Goal: Task Accomplishment & Management: Manage account settings

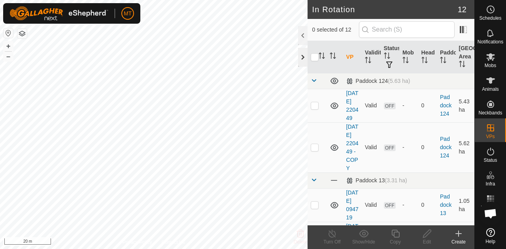
click at [301, 56] on div at bounding box center [302, 57] width 9 height 19
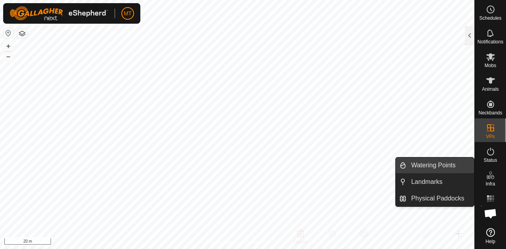
click at [431, 166] on link "Watering Points" at bounding box center [440, 166] width 68 height 16
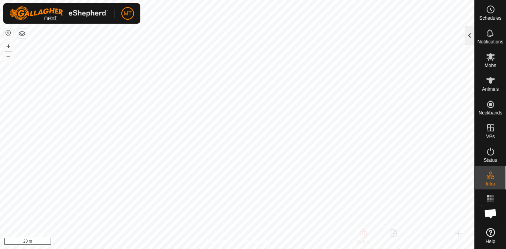
click at [468, 35] on div at bounding box center [469, 35] width 9 height 19
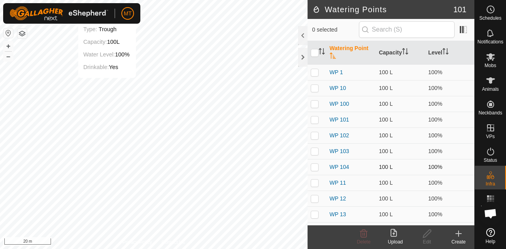
checkbox input "true"
click at [427, 235] on icon at bounding box center [427, 234] width 8 height 8
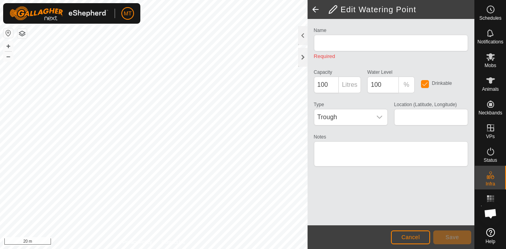
type input "WP 12"
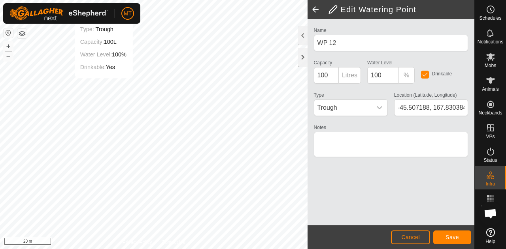
type input "-45.507191, 167.830370"
click at [453, 238] on span "Save" at bounding box center [452, 237] width 13 height 6
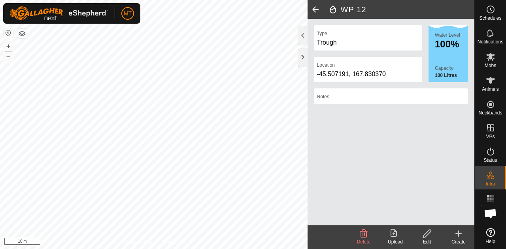
click at [459, 233] on icon at bounding box center [458, 233] width 9 height 9
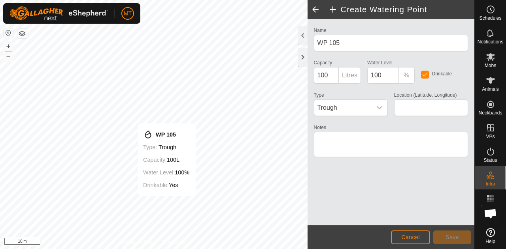
type input "-45.507186, 167.830410"
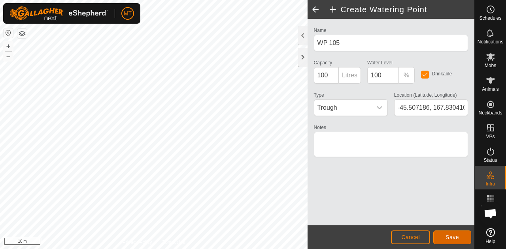
click at [452, 237] on span "Save" at bounding box center [452, 237] width 13 height 6
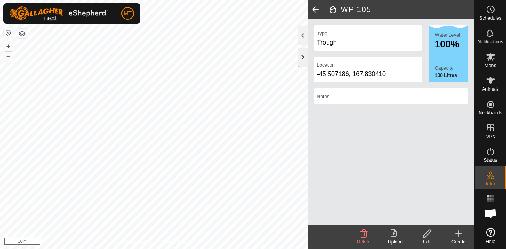
click at [303, 53] on div at bounding box center [302, 57] width 9 height 19
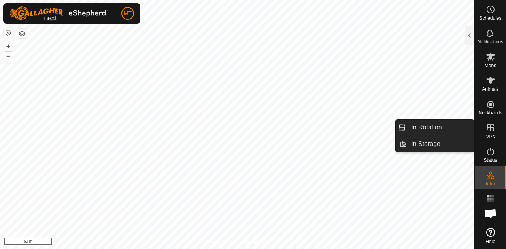
click at [492, 132] on icon at bounding box center [490, 127] width 9 height 9
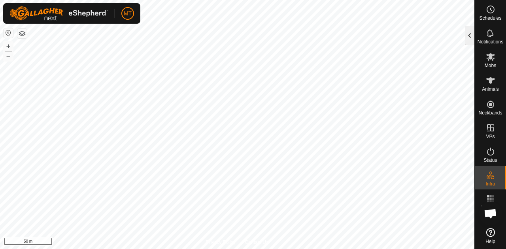
click at [470, 34] on div at bounding box center [469, 35] width 9 height 19
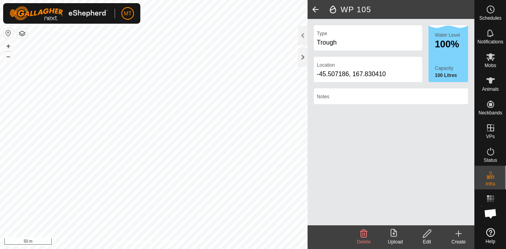
click at [461, 233] on icon at bounding box center [458, 233] width 9 height 9
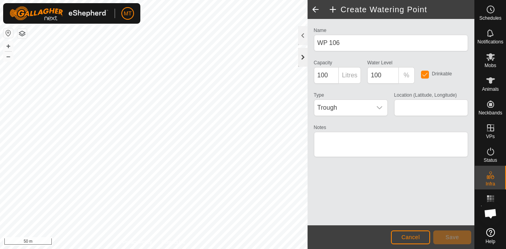
click at [303, 56] on div at bounding box center [302, 57] width 9 height 19
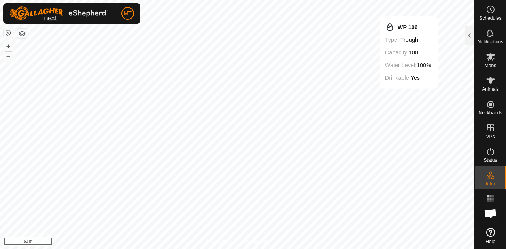
type input "-45.507048, 167.832623"
click at [467, 37] on div at bounding box center [469, 35] width 9 height 19
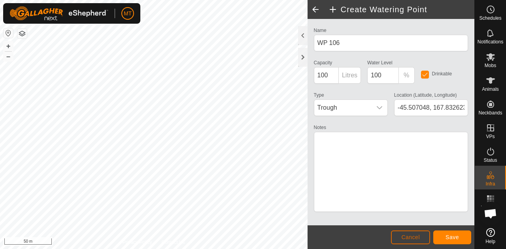
click at [411, 236] on span "Cancel" at bounding box center [410, 237] width 19 height 6
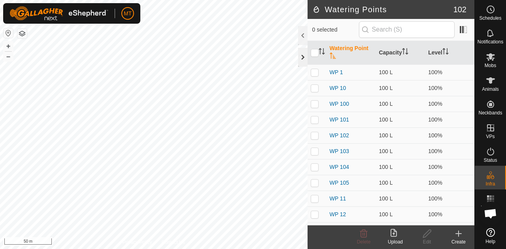
click at [300, 57] on div at bounding box center [302, 57] width 9 height 19
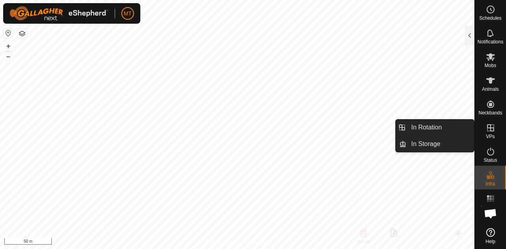
click at [491, 130] on icon at bounding box center [490, 127] width 9 height 9
click at [484, 130] on es-virtualpaddocks-svg-icon at bounding box center [491, 128] width 14 height 13
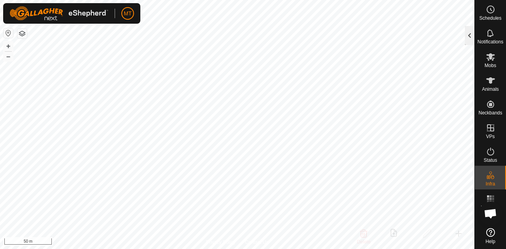
click at [471, 30] on div at bounding box center [469, 35] width 9 height 19
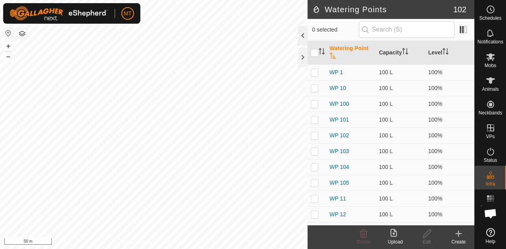
click at [302, 34] on div at bounding box center [302, 35] width 9 height 19
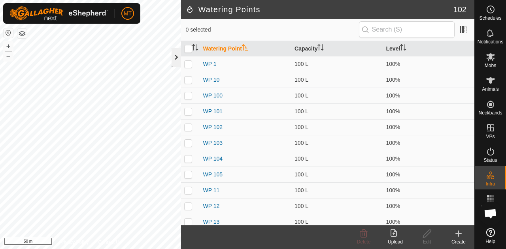
click at [176, 58] on div at bounding box center [176, 57] width 9 height 19
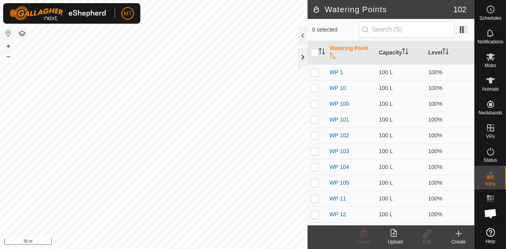
click at [302, 57] on div at bounding box center [302, 57] width 9 height 19
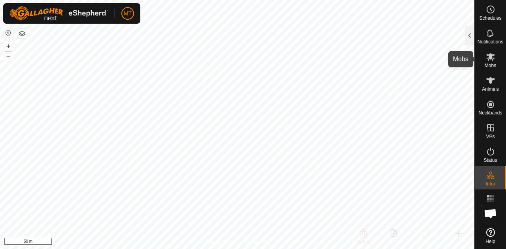
click at [489, 60] on icon at bounding box center [490, 57] width 9 height 8
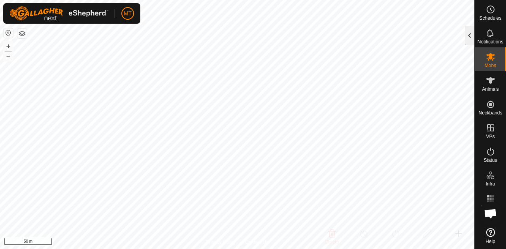
click at [470, 33] on div at bounding box center [469, 35] width 9 height 19
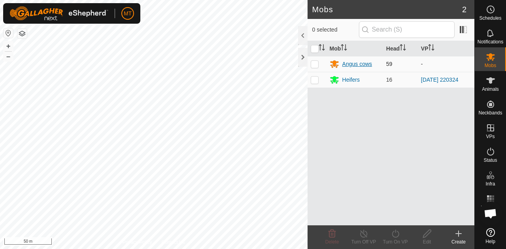
click at [358, 64] on div "Angus cows" at bounding box center [357, 64] width 30 height 8
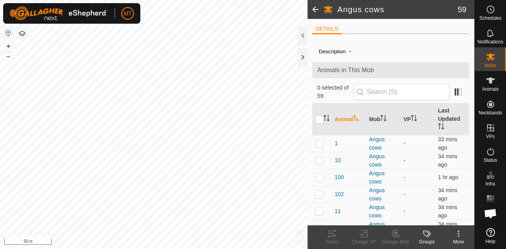
click at [461, 234] on icon at bounding box center [458, 233] width 9 height 9
click at [302, 56] on div at bounding box center [302, 57] width 9 height 19
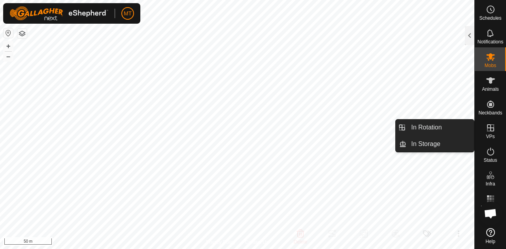
click at [491, 127] on icon at bounding box center [490, 127] width 9 height 9
click at [489, 131] on icon at bounding box center [490, 127] width 9 height 9
click at [434, 128] on link "In Rotation" at bounding box center [440, 128] width 68 height 16
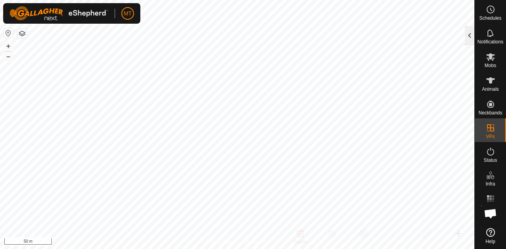
click at [469, 37] on div at bounding box center [469, 35] width 9 height 19
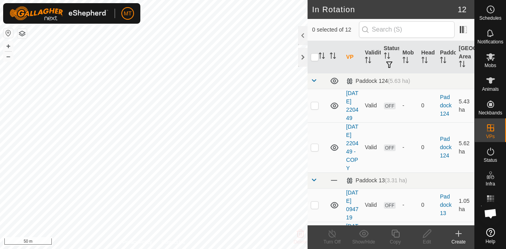
click at [460, 234] on icon at bounding box center [459, 234] width 6 height 0
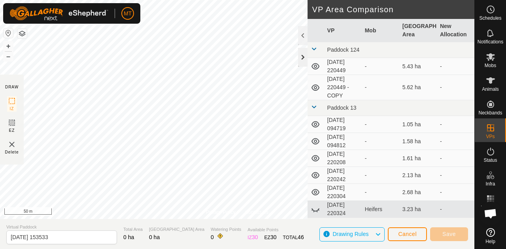
click at [303, 57] on div at bounding box center [302, 57] width 9 height 19
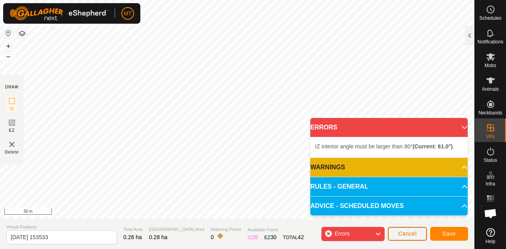
click at [412, 234] on span "Cancel" at bounding box center [407, 234] width 19 height 6
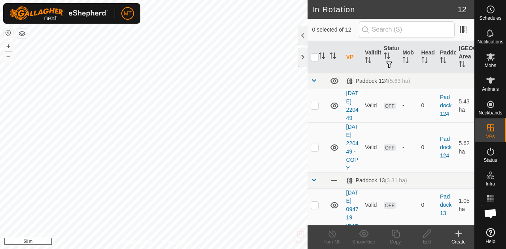
click at [457, 234] on icon at bounding box center [459, 234] width 6 height 0
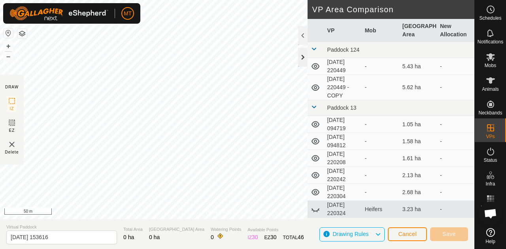
click at [303, 54] on div at bounding box center [302, 57] width 9 height 19
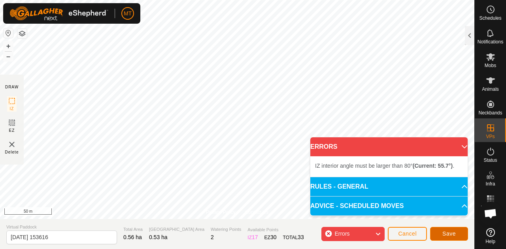
click at [448, 236] on span "Save" at bounding box center [448, 234] width 13 height 6
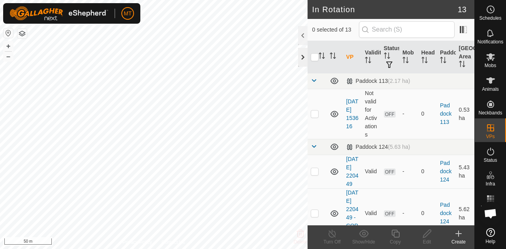
click at [302, 55] on div at bounding box center [302, 57] width 9 height 19
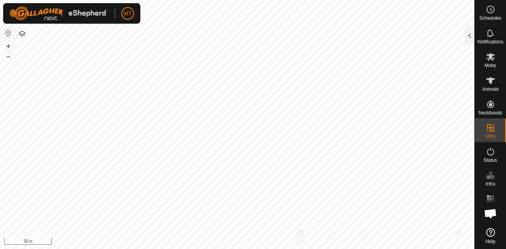
checkbox input "true"
click at [471, 34] on div at bounding box center [469, 35] width 9 height 19
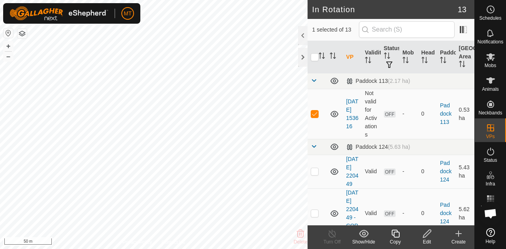
click at [396, 231] on icon at bounding box center [395, 234] width 8 height 8
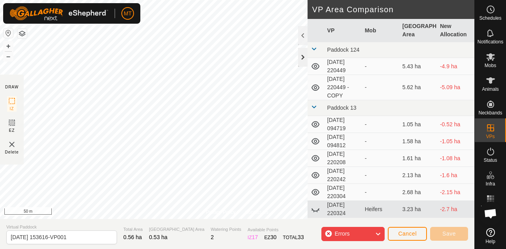
click at [304, 56] on div at bounding box center [302, 57] width 9 height 19
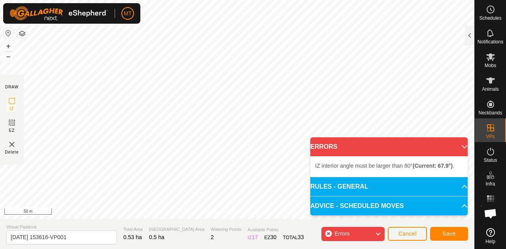
click at [368, 138] on body "MT Schedules Notifications Mobs Animals Neckbands VPs Status Infra Heatmap Help…" at bounding box center [253, 124] width 506 height 249
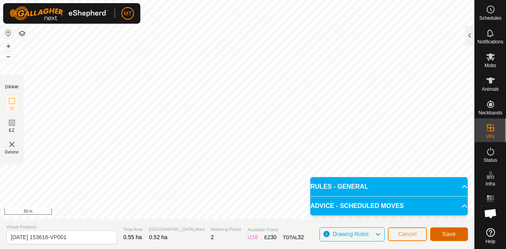
click at [452, 234] on span "Save" at bounding box center [448, 234] width 13 height 6
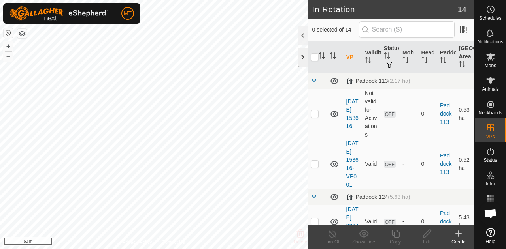
click at [303, 57] on div at bounding box center [302, 57] width 9 height 19
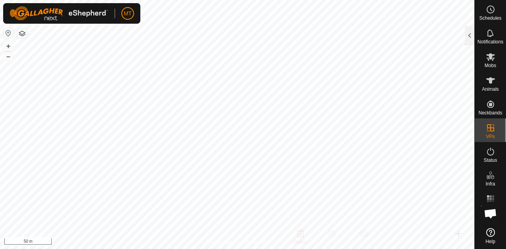
checkbox input "true"
click at [472, 35] on div at bounding box center [469, 35] width 9 height 19
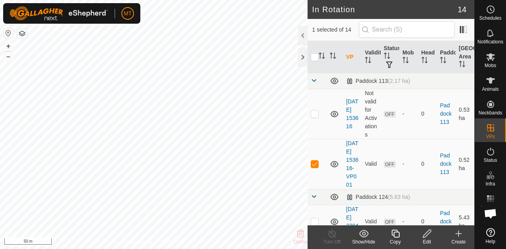
click at [395, 235] on icon at bounding box center [396, 233] width 10 height 9
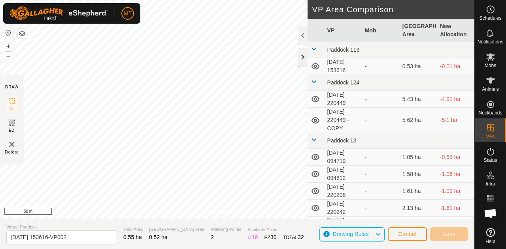
click at [302, 56] on div at bounding box center [302, 57] width 9 height 19
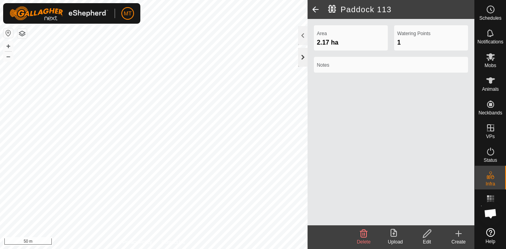
click at [303, 57] on div at bounding box center [302, 57] width 9 height 19
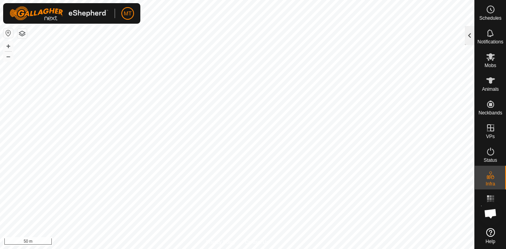
click at [471, 33] on div at bounding box center [469, 35] width 9 height 19
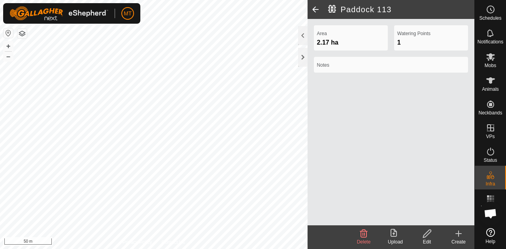
click at [362, 236] on icon at bounding box center [363, 233] width 9 height 9
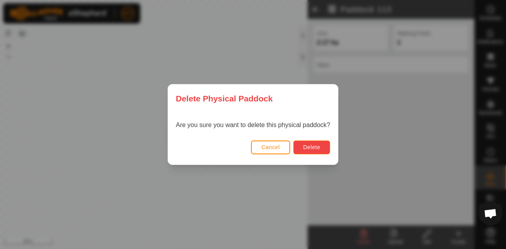
click at [311, 147] on span "Delete" at bounding box center [311, 147] width 17 height 6
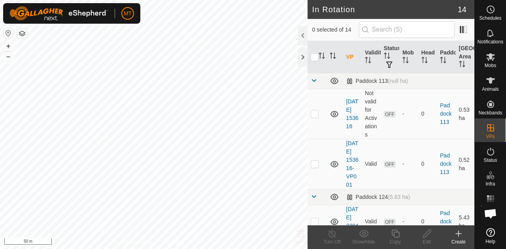
checkbox input "true"
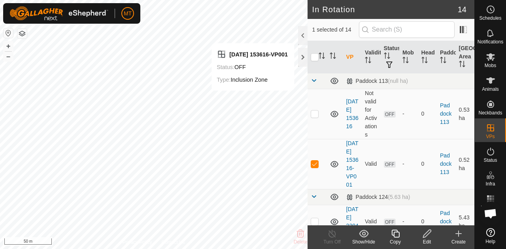
checkbox input "true"
checkbox input "false"
click at [428, 234] on icon at bounding box center [427, 233] width 10 height 9
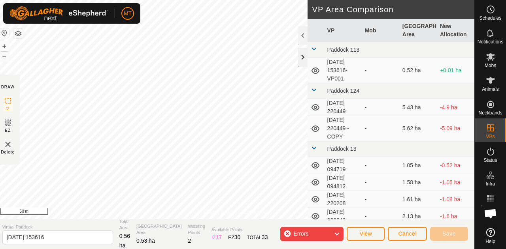
click at [304, 56] on div at bounding box center [302, 57] width 9 height 19
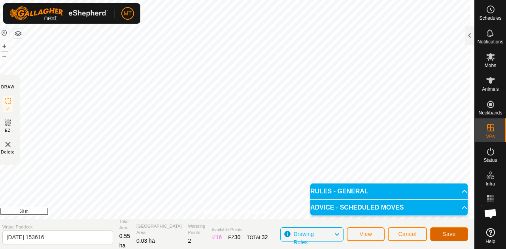
click at [452, 234] on span "Save" at bounding box center [448, 234] width 13 height 6
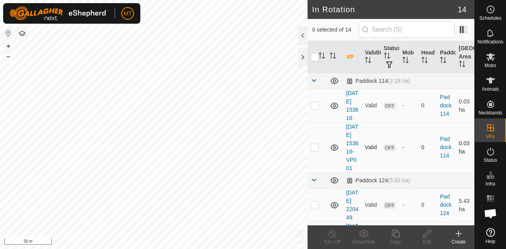
checkbox input "true"
click at [395, 235] on icon at bounding box center [396, 233] width 10 height 9
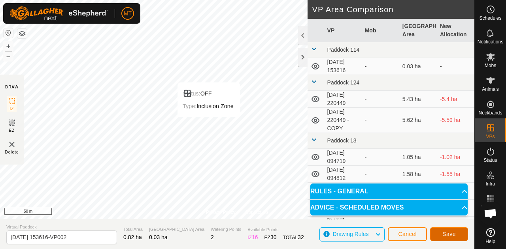
click at [449, 234] on span "Save" at bounding box center [448, 234] width 13 height 6
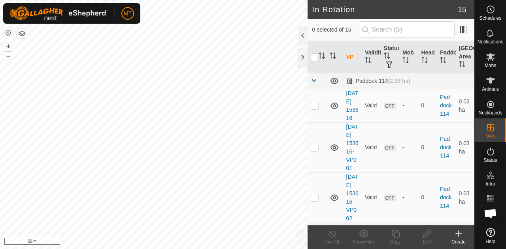
checkbox input "true"
click at [393, 238] on icon at bounding box center [396, 233] width 10 height 9
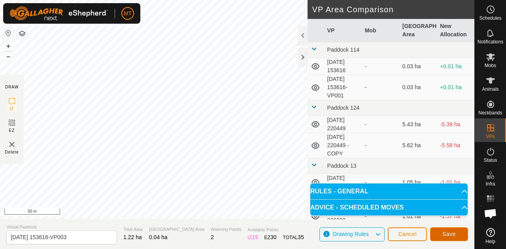
click at [447, 233] on span "Save" at bounding box center [448, 234] width 13 height 6
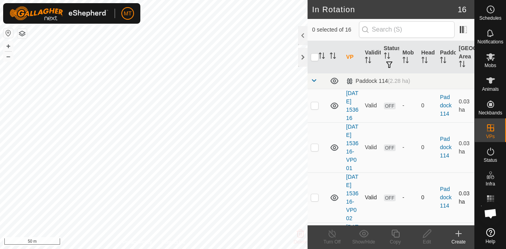
checkbox input "true"
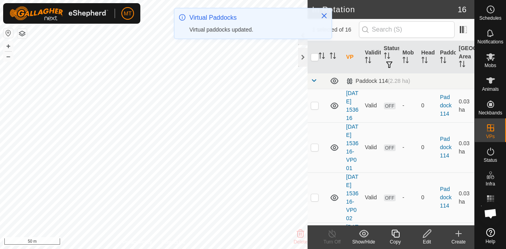
click at [397, 236] on icon at bounding box center [396, 233] width 10 height 9
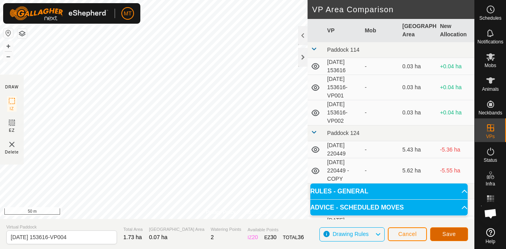
click at [450, 236] on span "Save" at bounding box center [448, 234] width 13 height 6
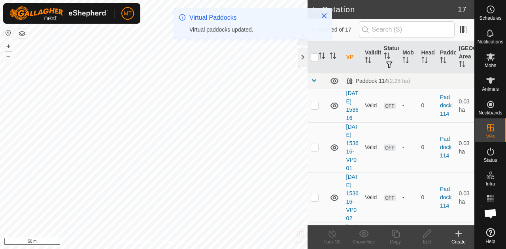
checkbox input "true"
click at [395, 238] on icon at bounding box center [395, 234] width 8 height 8
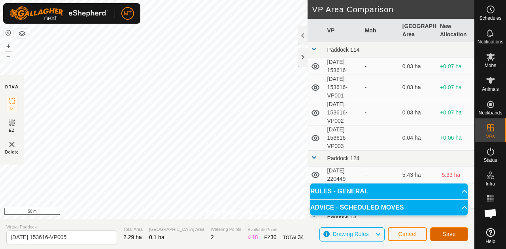
click at [453, 235] on span "Save" at bounding box center [448, 234] width 13 height 6
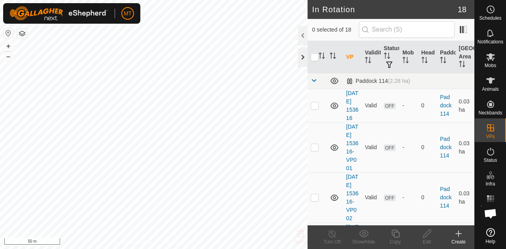
click at [303, 57] on div at bounding box center [302, 57] width 9 height 19
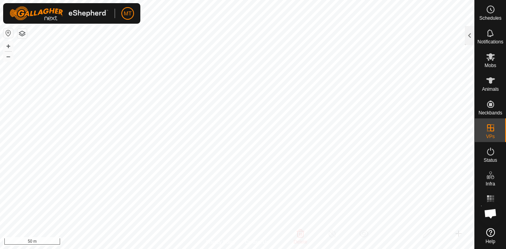
checkbox input "true"
click at [468, 36] on div at bounding box center [469, 35] width 9 height 19
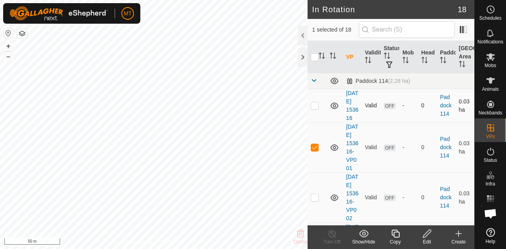
click at [316, 109] on p-checkbox at bounding box center [315, 105] width 8 height 6
checkbox input "true"
click at [315, 151] on p-checkbox at bounding box center [315, 147] width 8 height 6
checkbox input "false"
